Goal: Information Seeking & Learning: Learn about a topic

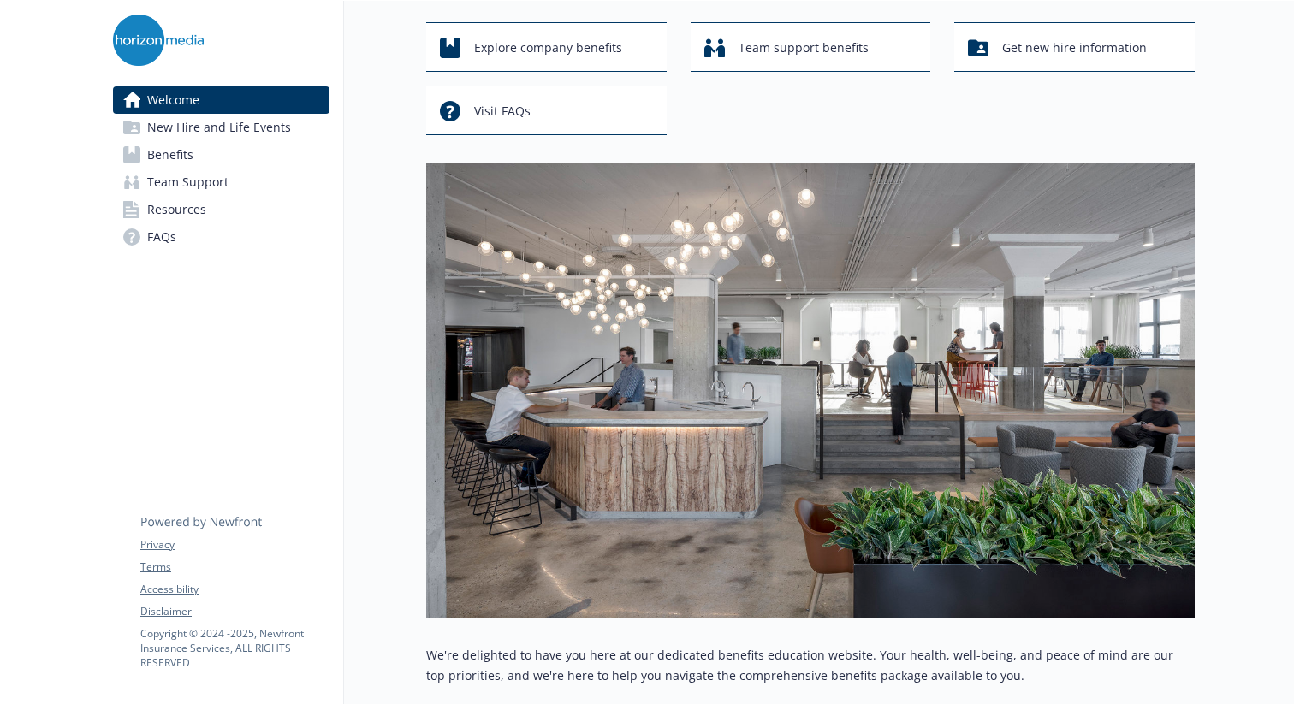
scroll to position [99, 0]
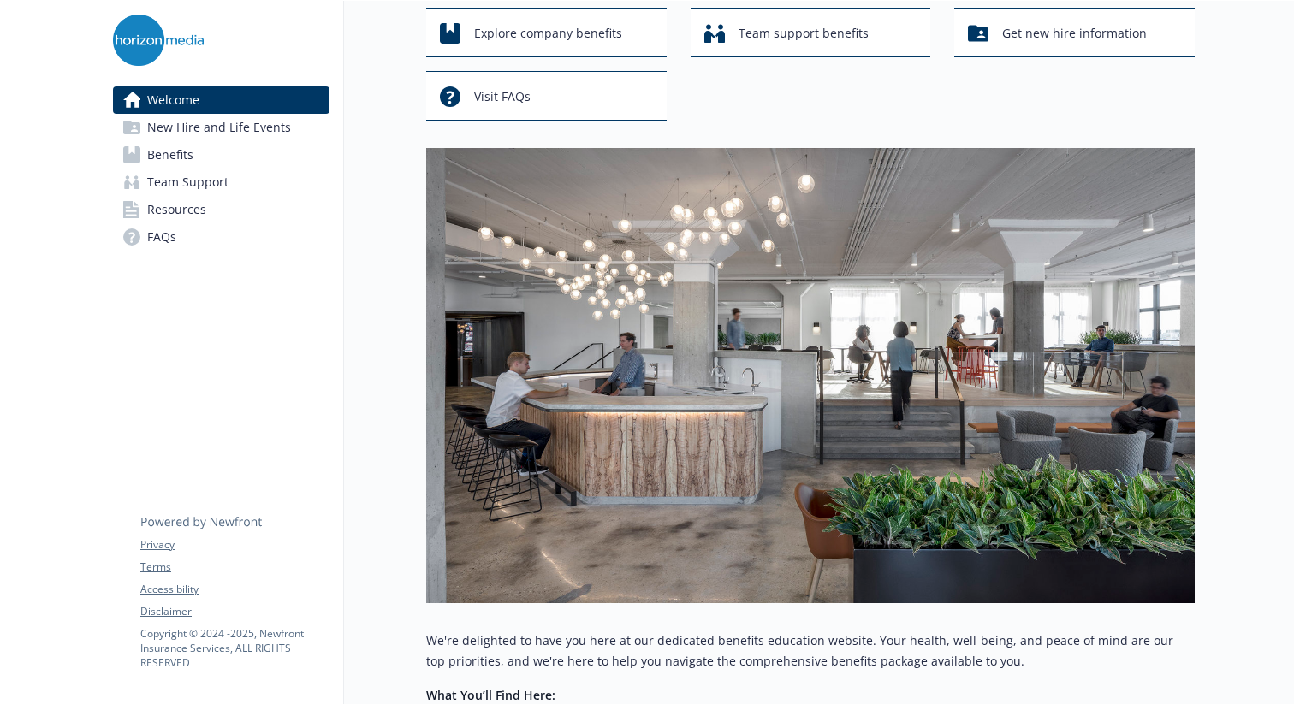
click at [179, 157] on span "Benefits" at bounding box center [170, 154] width 46 height 27
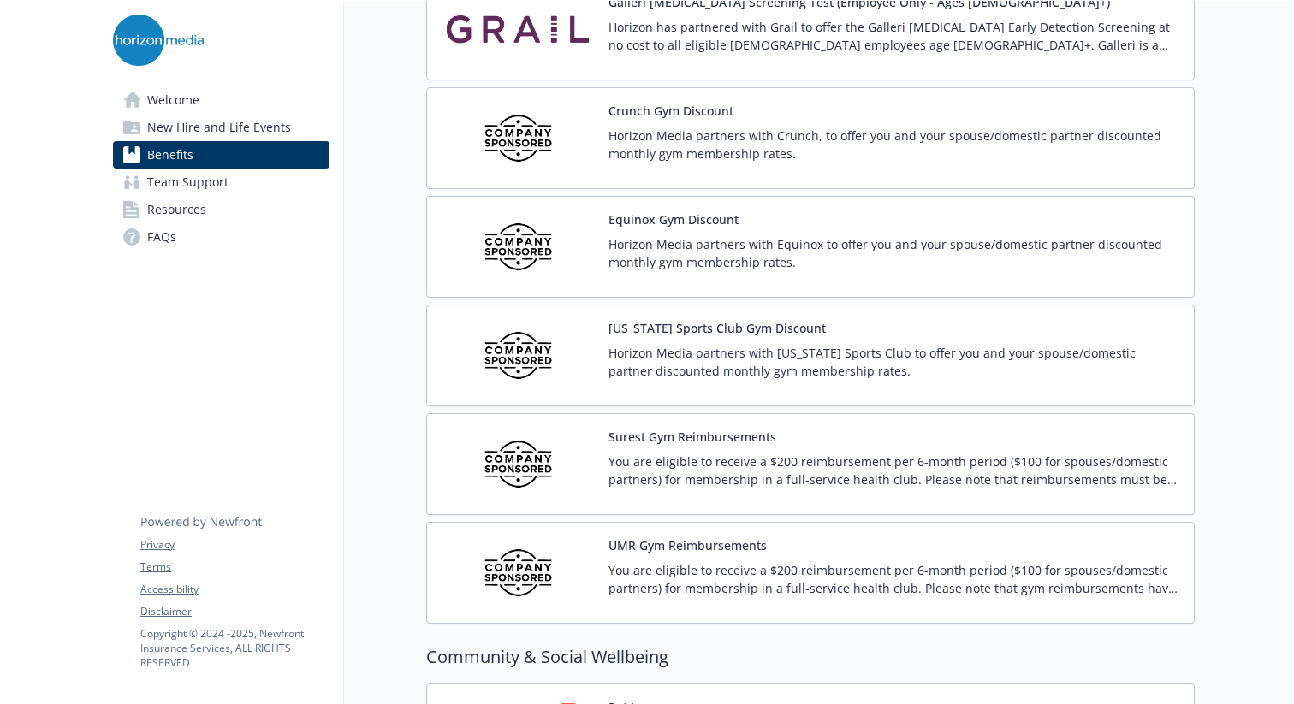
scroll to position [4369, 0]
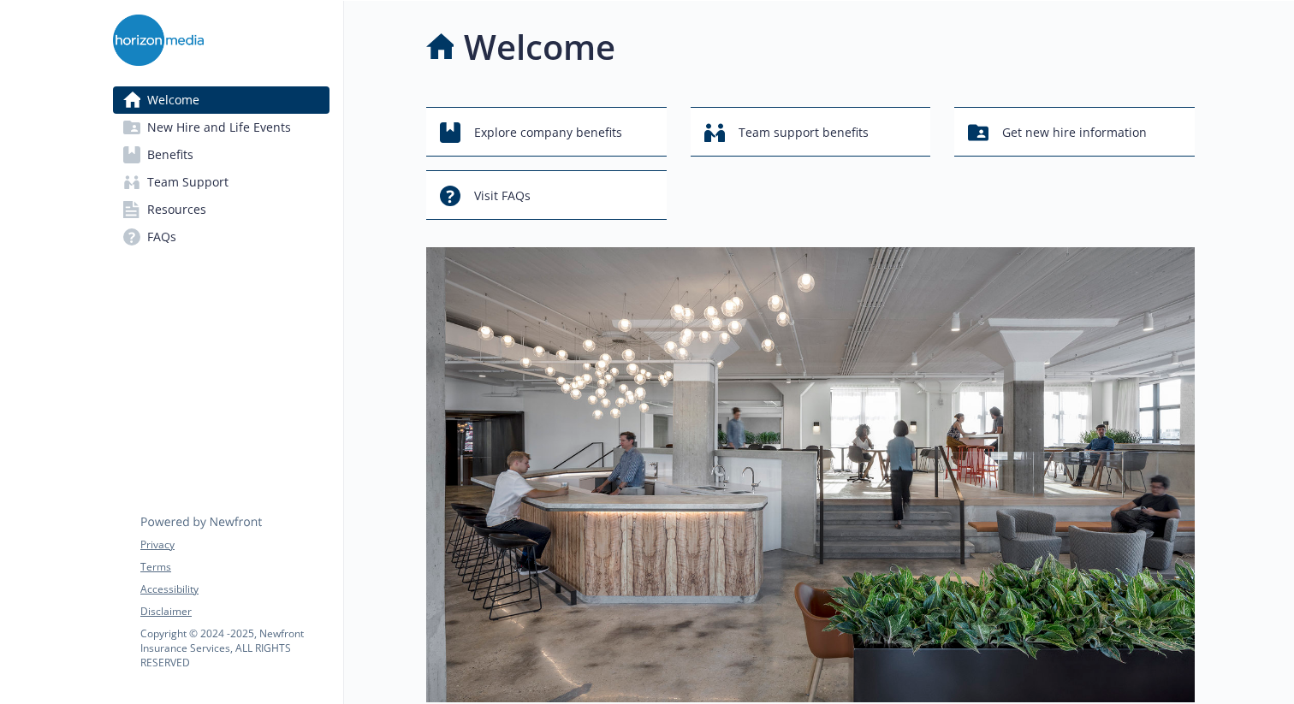
click at [209, 150] on link "Benefits" at bounding box center [221, 154] width 217 height 27
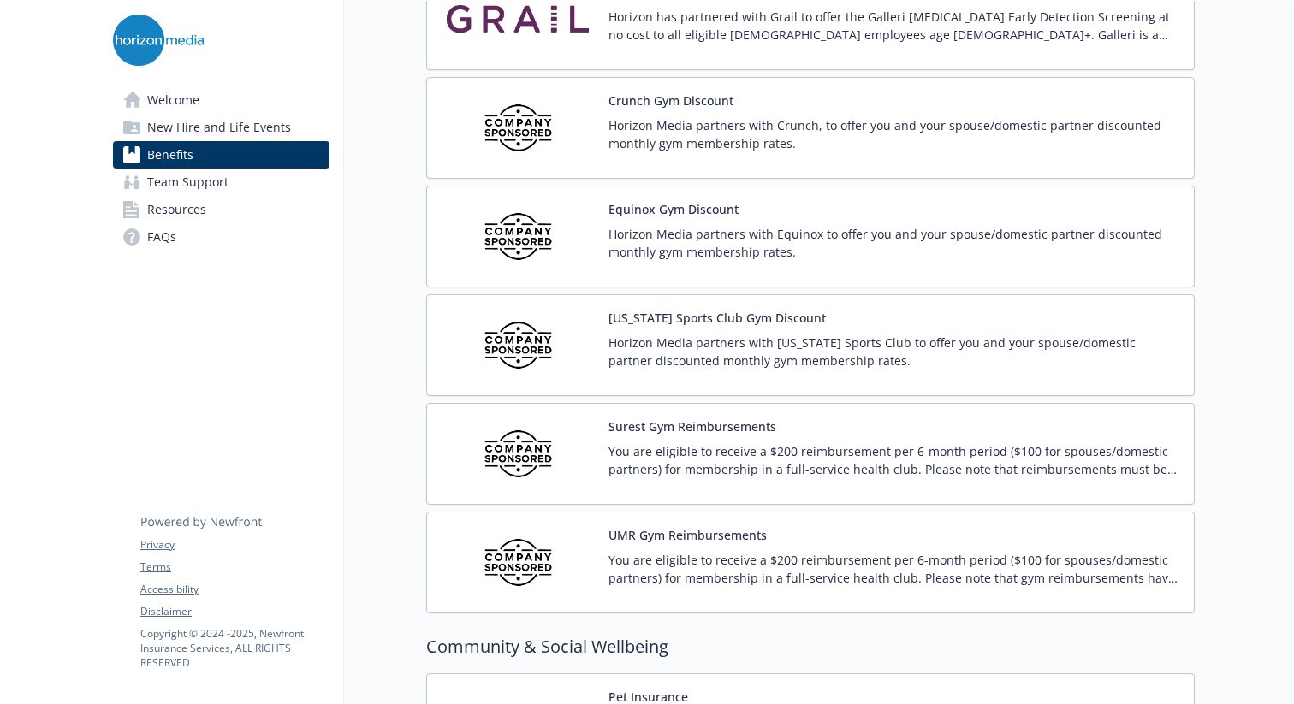
scroll to position [3971, 0]
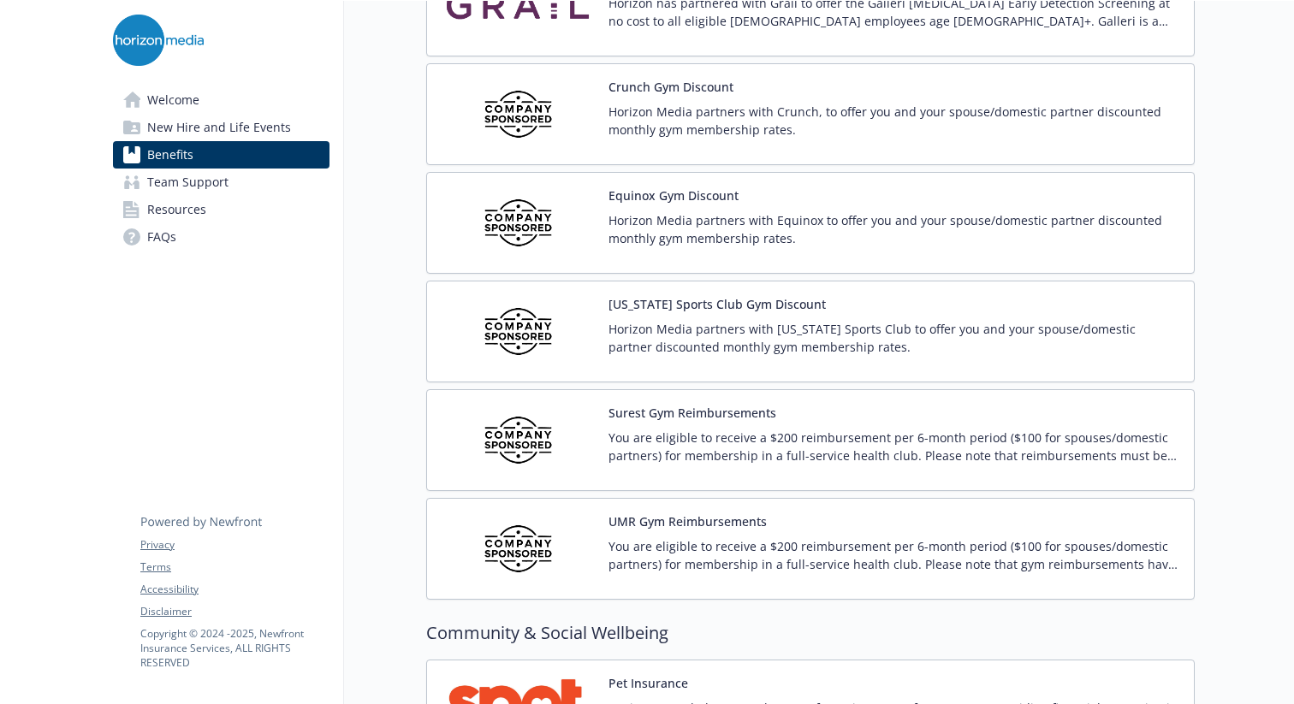
click at [714, 106] on p "Horizon Media partners with Crunch, to offer you and your spouse/domestic partn…" at bounding box center [894, 121] width 572 height 36
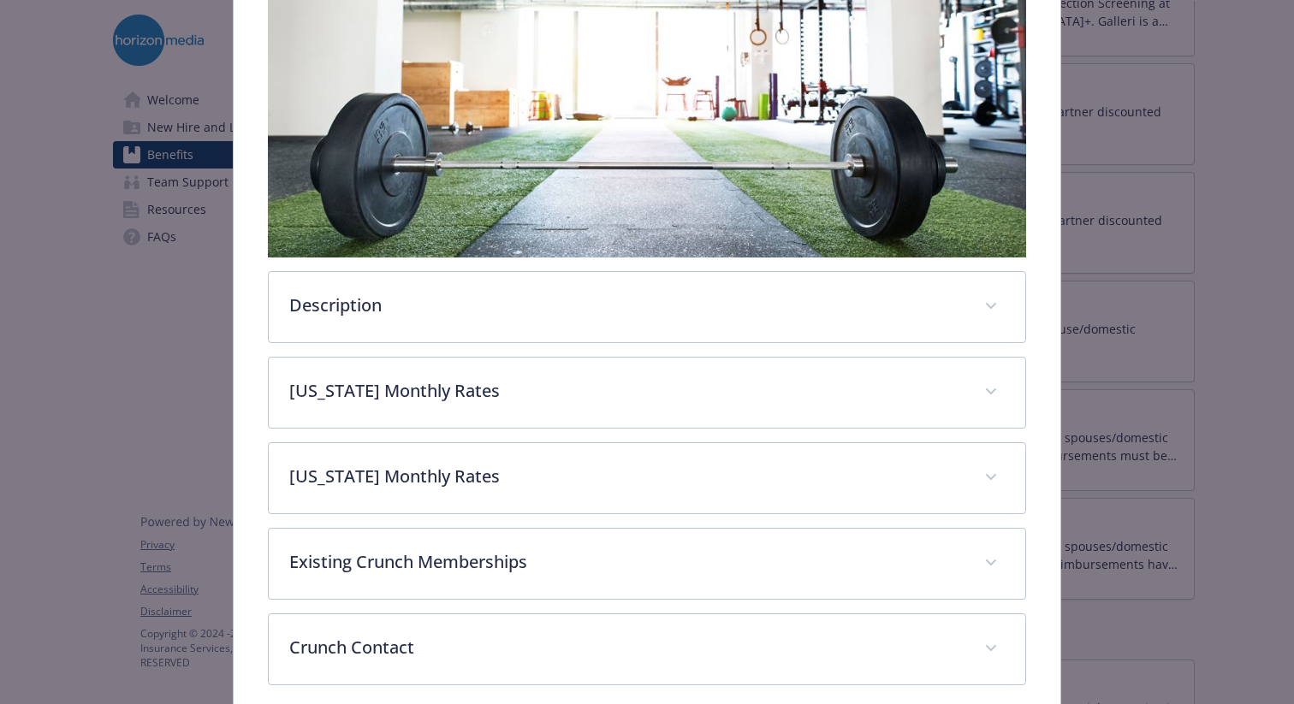
scroll to position [450, 0]
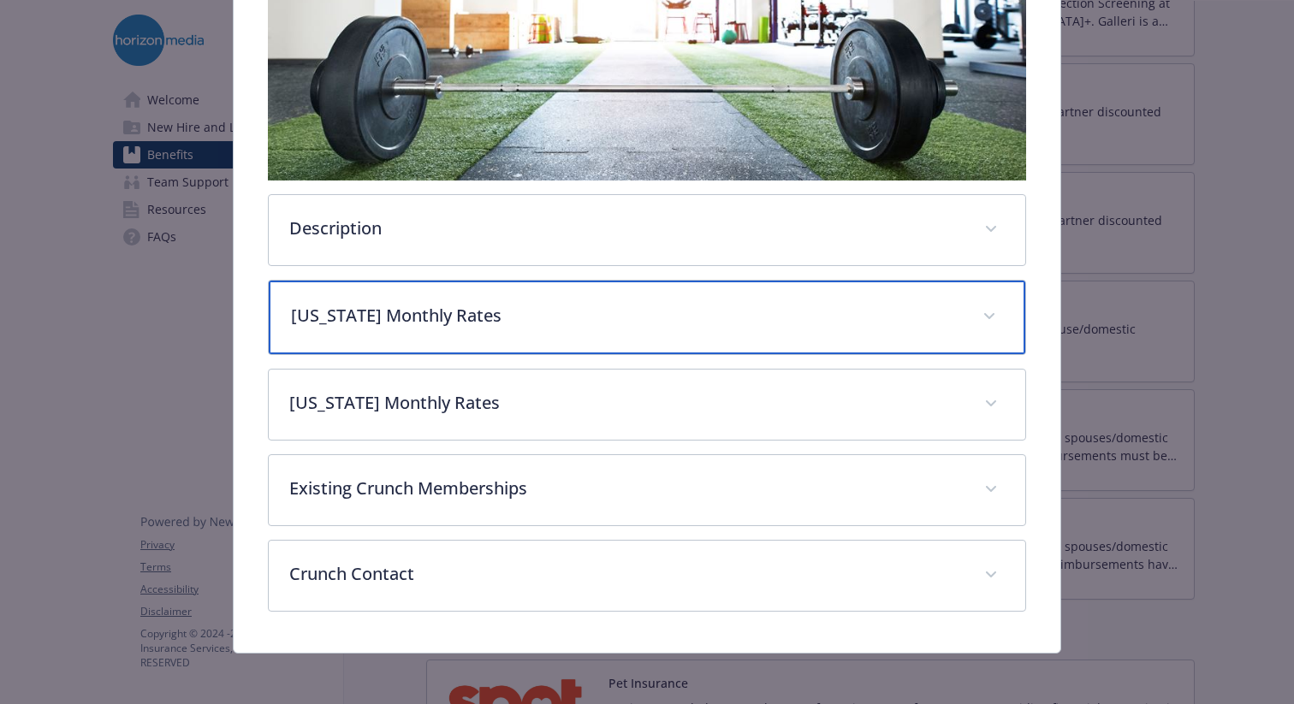
click at [748, 304] on p "New York Monthly Rates" at bounding box center [626, 316] width 671 height 26
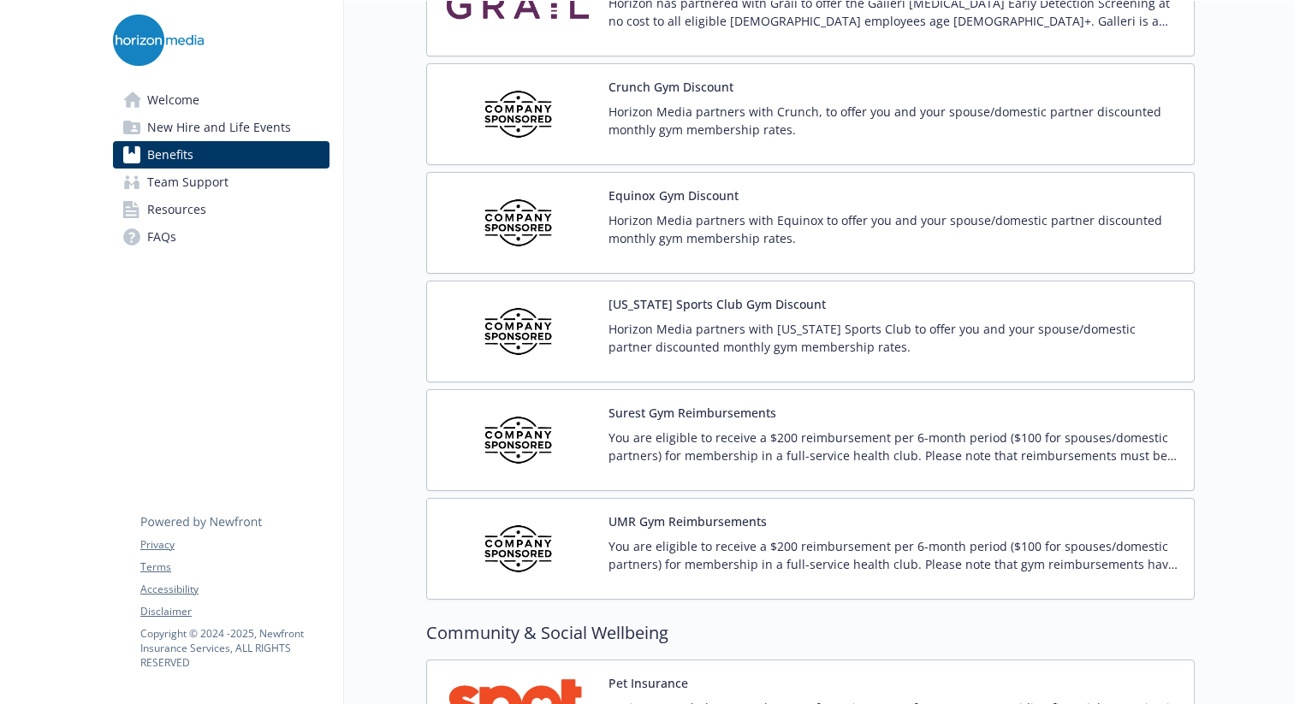
click at [709, 118] on p "Horizon Media partners with Crunch, to offer you and your spouse/domestic partn…" at bounding box center [894, 121] width 572 height 36
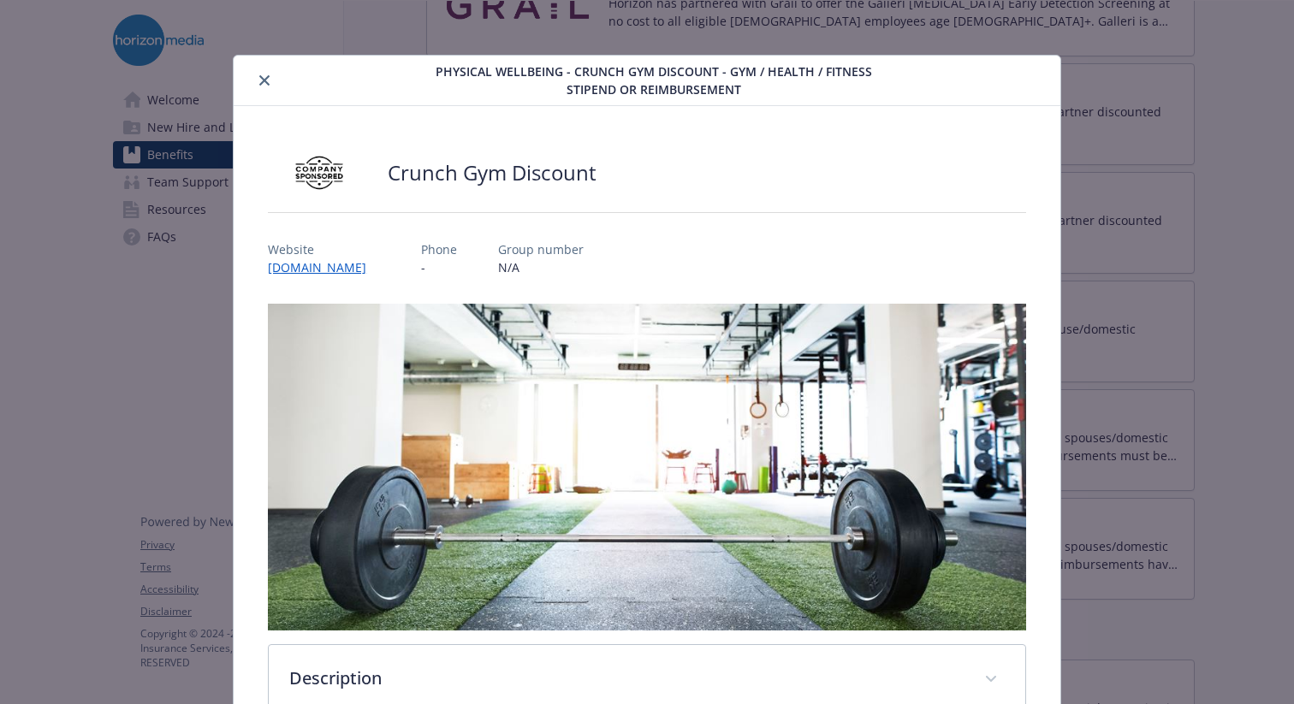
scroll to position [51, 0]
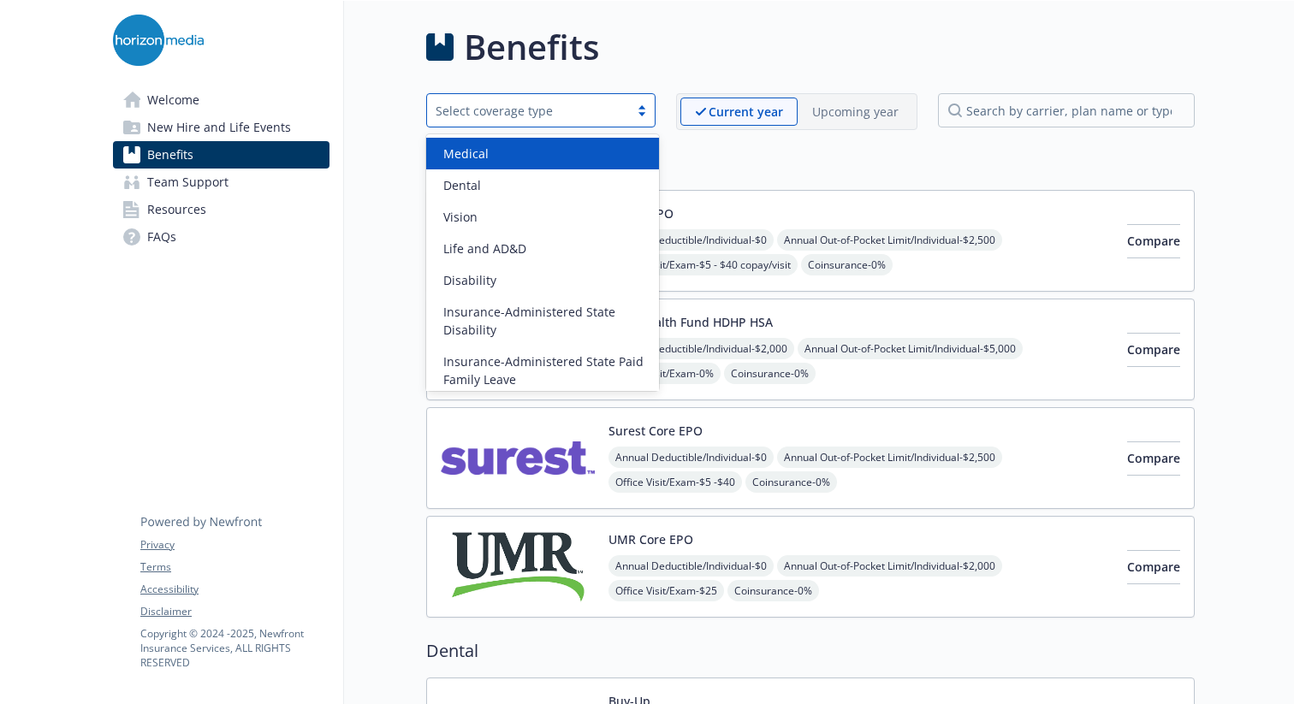
click at [608, 110] on div "Select coverage type" at bounding box center [528, 111] width 185 height 18
click at [739, 49] on div "Benefits" at bounding box center [810, 46] width 768 height 51
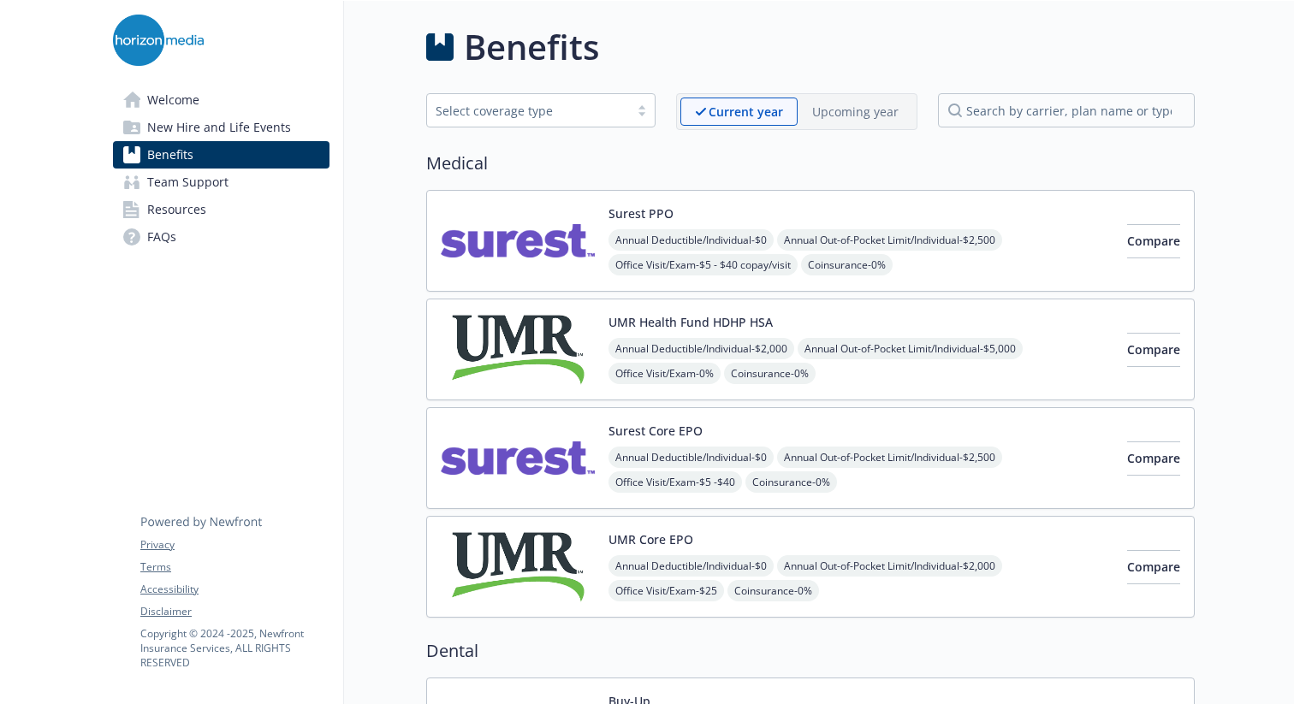
click at [195, 179] on span "Team Support" at bounding box center [187, 182] width 81 height 27
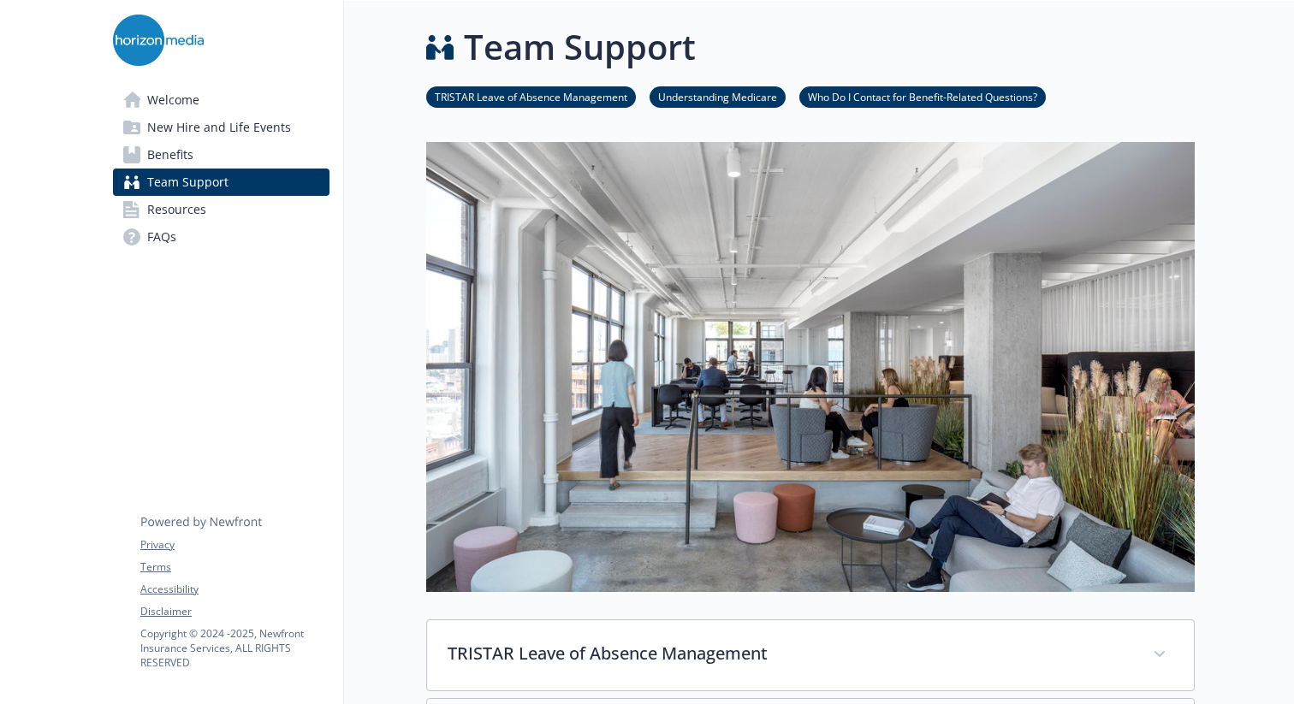
click at [171, 206] on span "Resources" at bounding box center [176, 209] width 59 height 27
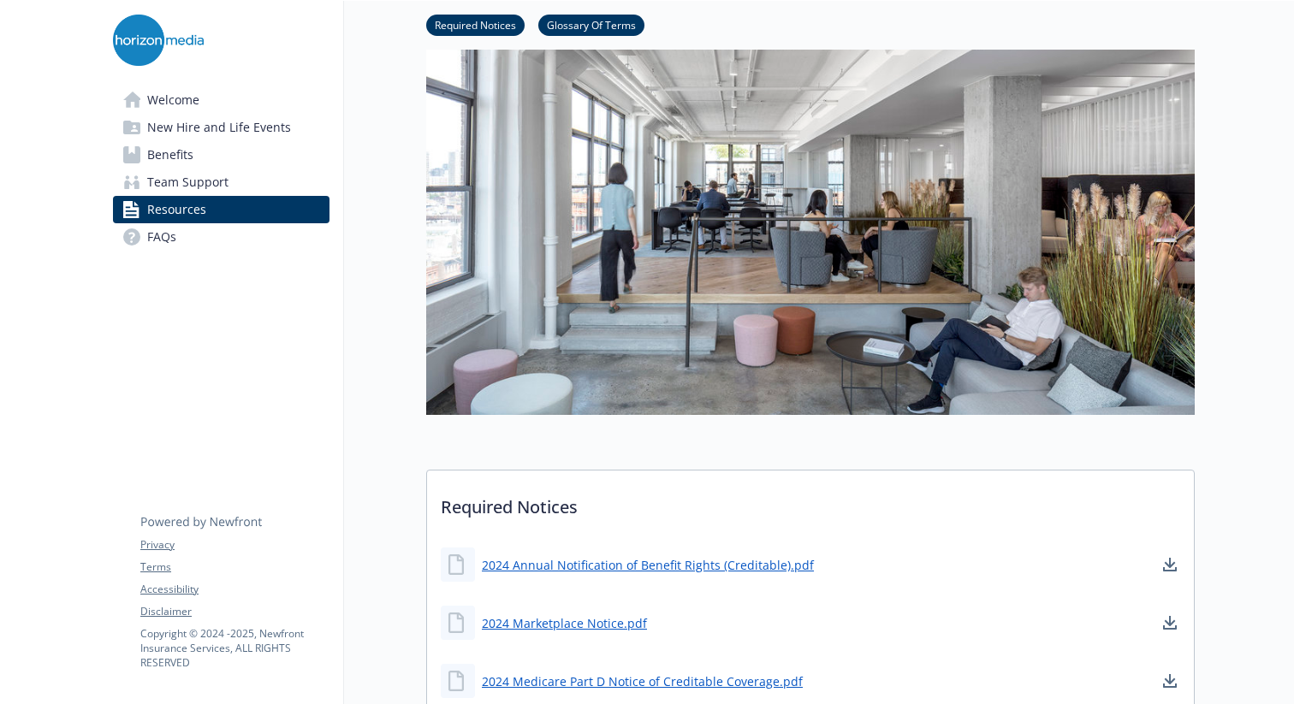
scroll to position [143, 0]
